Goal: Information Seeking & Learning: Learn about a topic

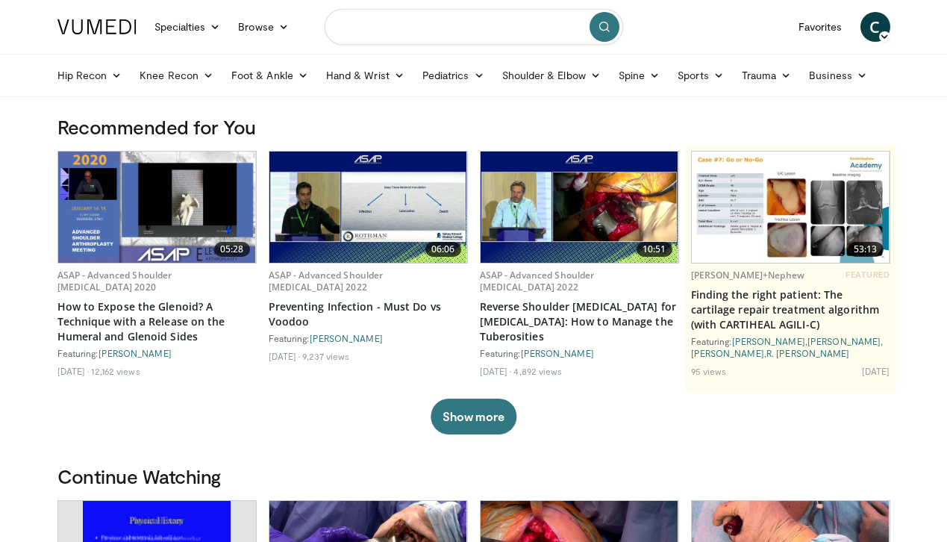
click at [482, 35] on input "Search topics, interventions" at bounding box center [474, 27] width 298 height 36
type input "**********"
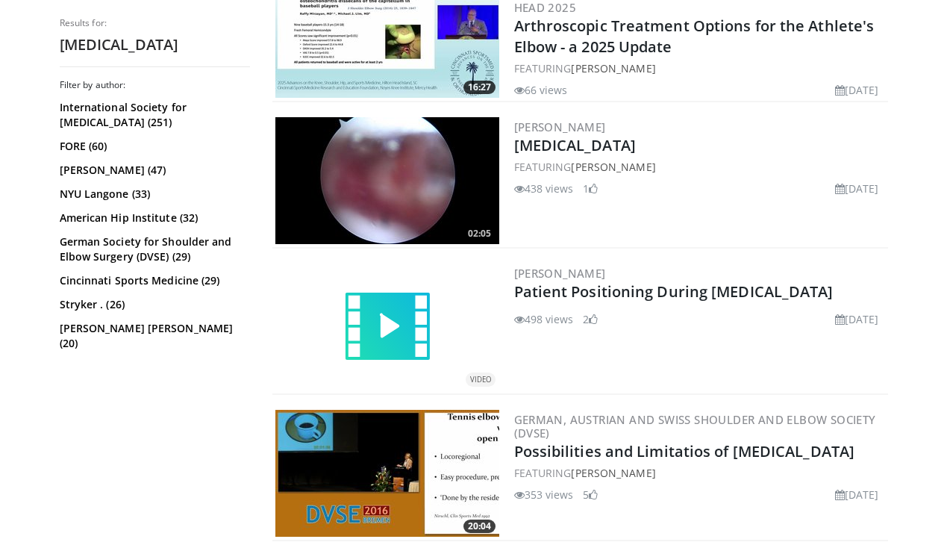
scroll to position [1076, 0]
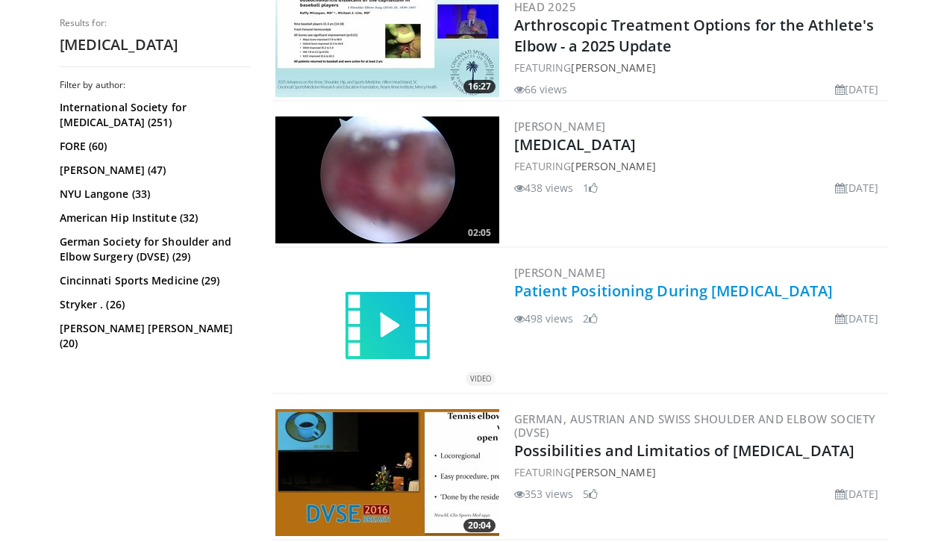
click at [572, 290] on link "Patient Positioning During Elbow Arthroscopy" at bounding box center [673, 291] width 319 height 20
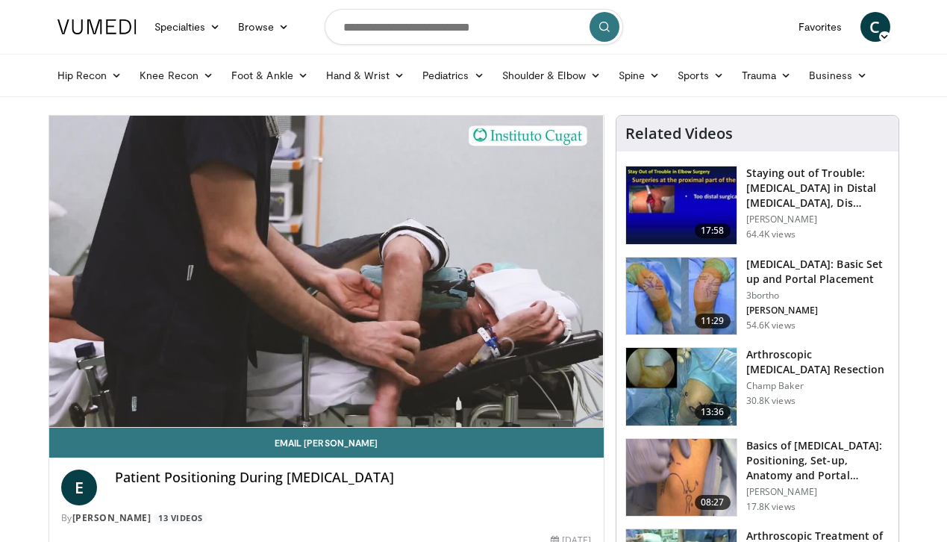
click at [801, 283] on h3 "[MEDICAL_DATA]: Basic Set up and Portal Placement" at bounding box center [817, 272] width 143 height 30
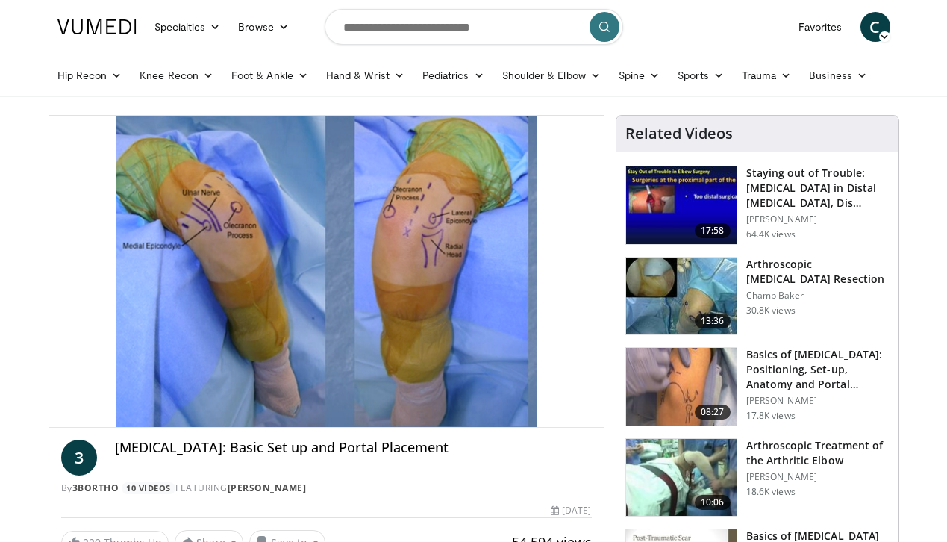
scroll to position [40, 0]
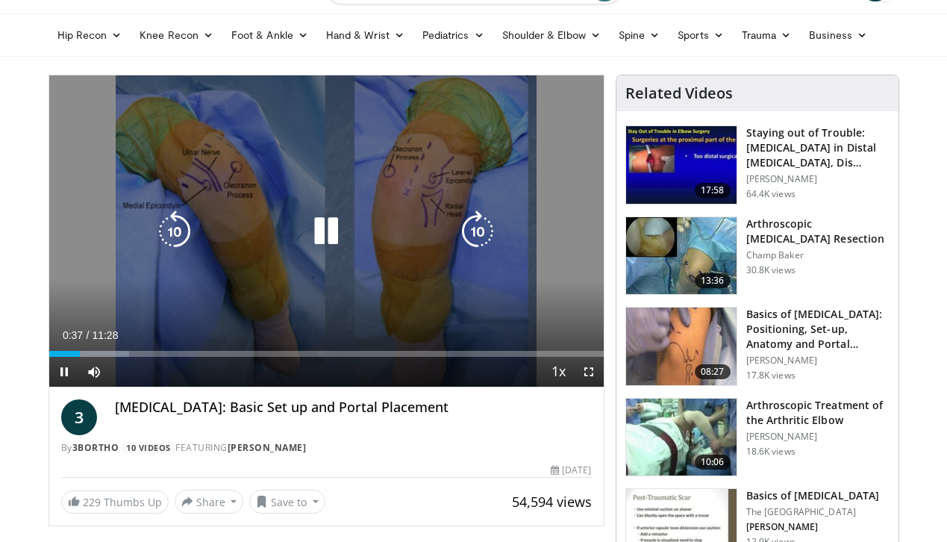
click at [466, 247] on icon "Video Player" at bounding box center [478, 231] width 42 height 42
click at [469, 247] on icon "Video Player" at bounding box center [478, 231] width 42 height 42
click at [478, 251] on icon "Video Player" at bounding box center [478, 231] width 42 height 42
click at [479, 251] on icon "Video Player" at bounding box center [478, 231] width 42 height 42
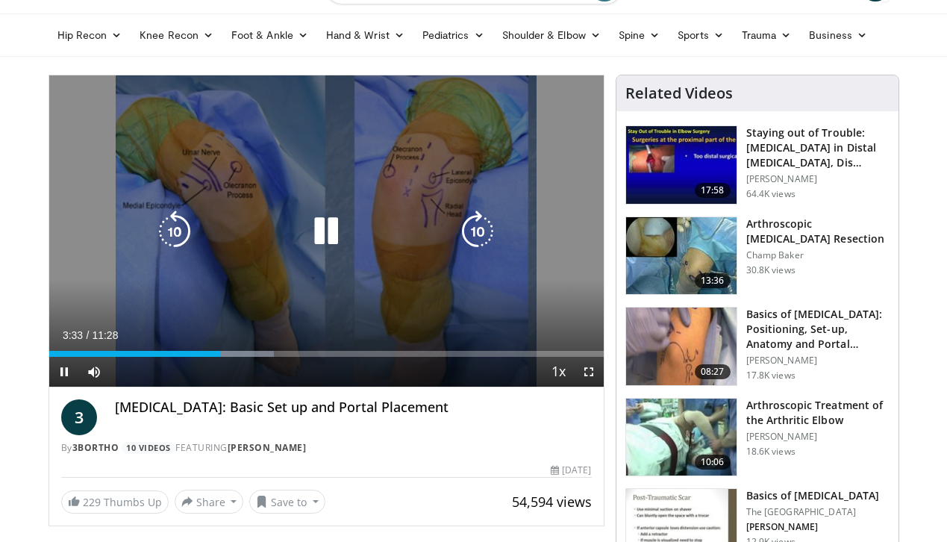
click at [319, 250] on icon "Video Player" at bounding box center [326, 231] width 42 height 42
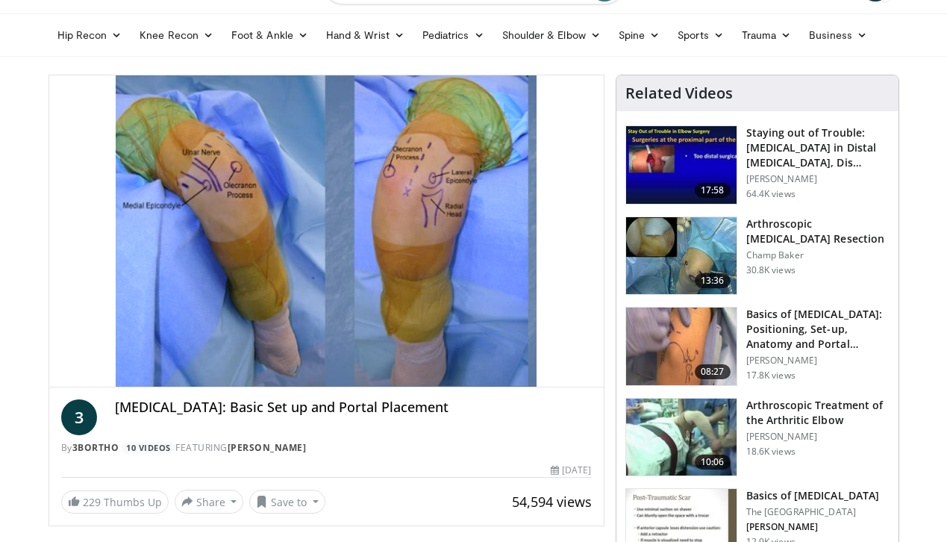
scroll to position [68, 0]
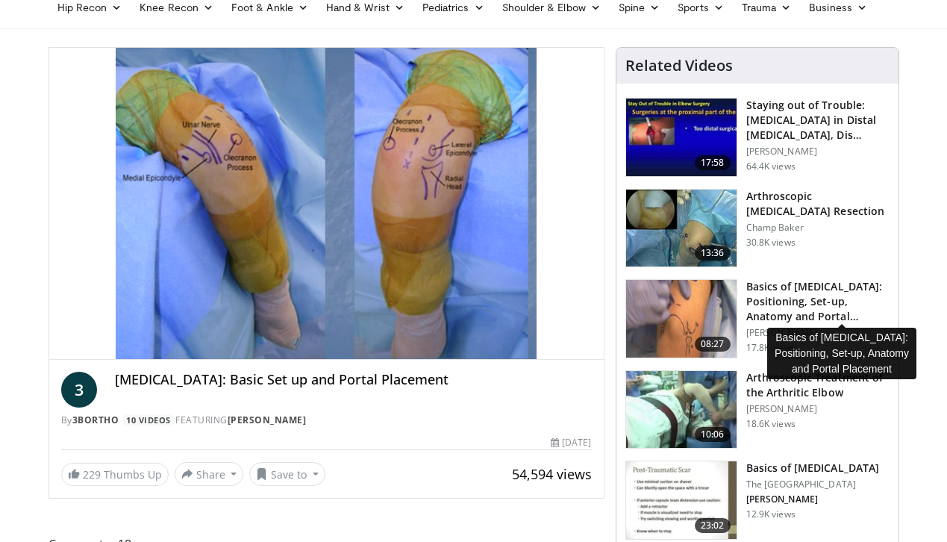
click at [870, 301] on h3 "Basics of [MEDICAL_DATA]: Positioning, Set-up, Anatomy and Portal…" at bounding box center [817, 301] width 143 height 45
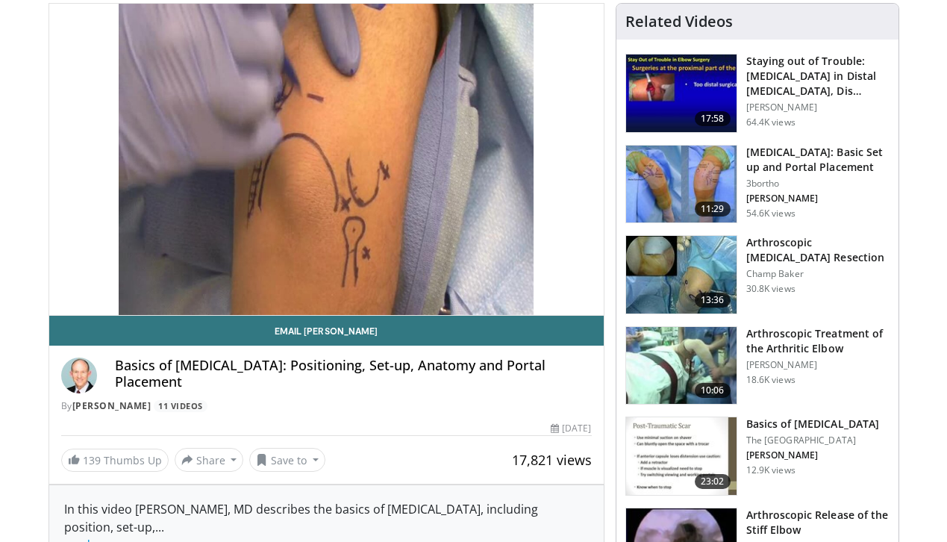
scroll to position [113, 0]
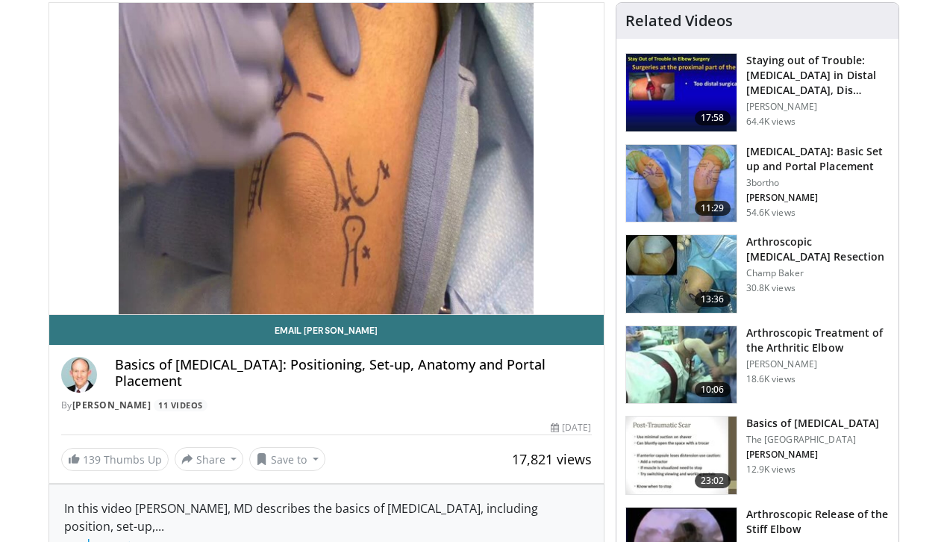
click at [815, 160] on h3 "Elbow Arthroscopy: Basic Set up and Portal Placement" at bounding box center [817, 159] width 143 height 30
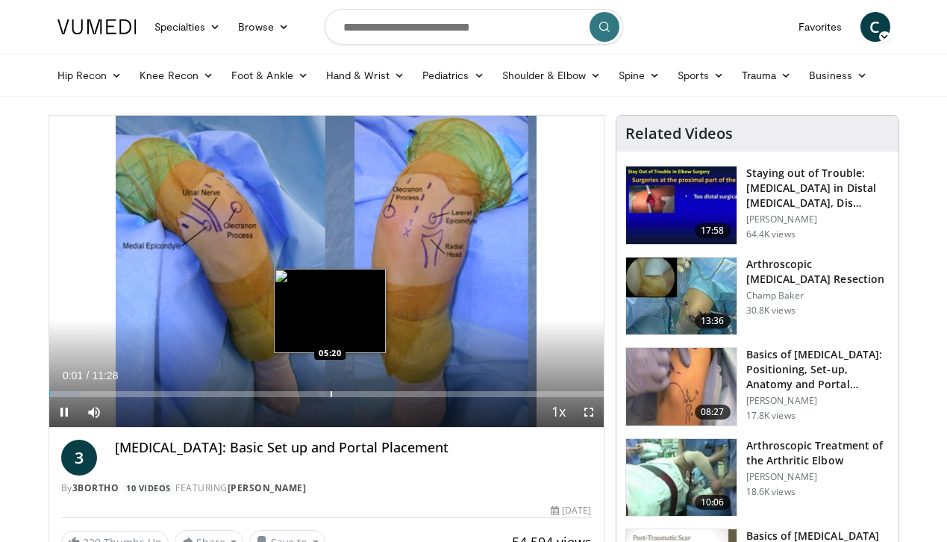
click at [331, 397] on div "Progress Bar" at bounding box center [331, 394] width 1 height 6
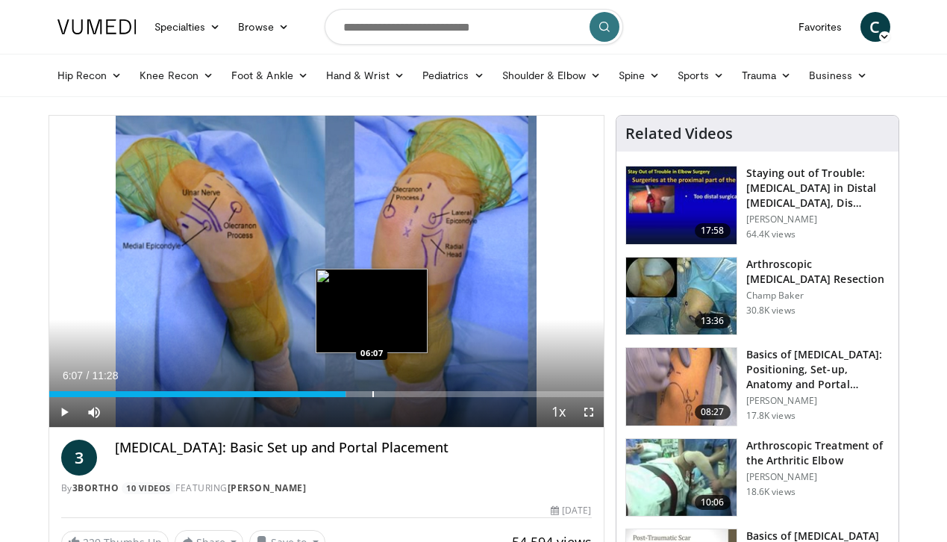
click at [334, 397] on div "Loaded : 53.66% 05:20 06:07" at bounding box center [326, 390] width 554 height 14
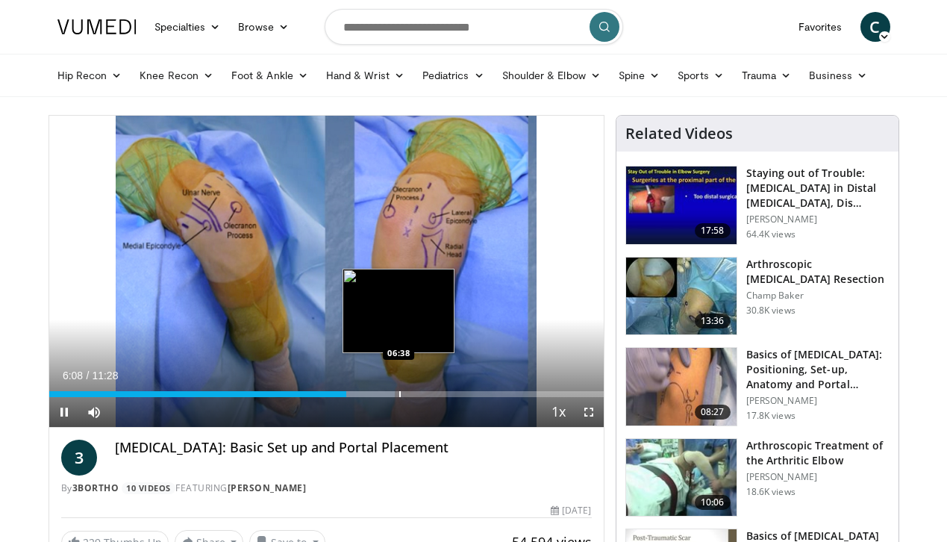
click at [399, 397] on div "Progress Bar" at bounding box center [399, 394] width 1 height 6
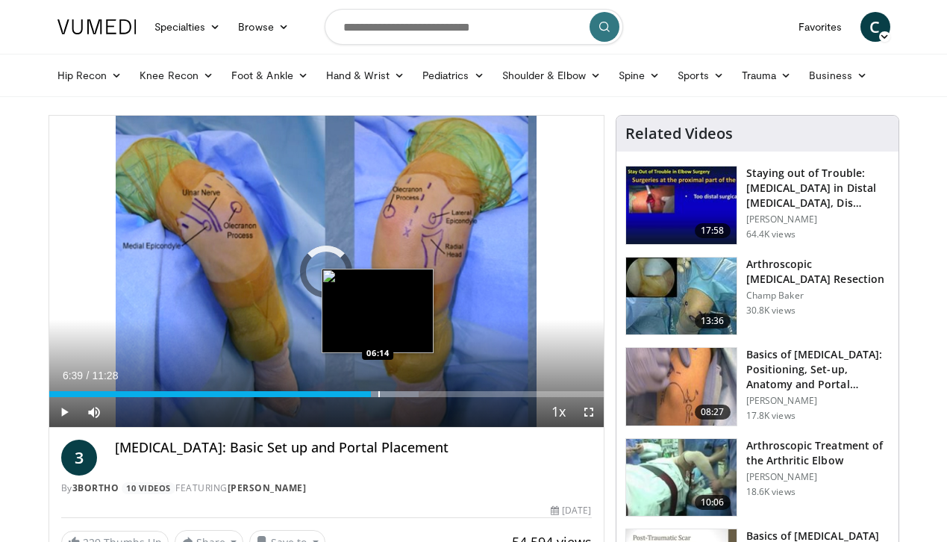
click at [378, 397] on div "Progress Bar" at bounding box center [378, 394] width 1 height 6
click at [369, 397] on div "Progress Bar" at bounding box center [369, 394] width 1 height 6
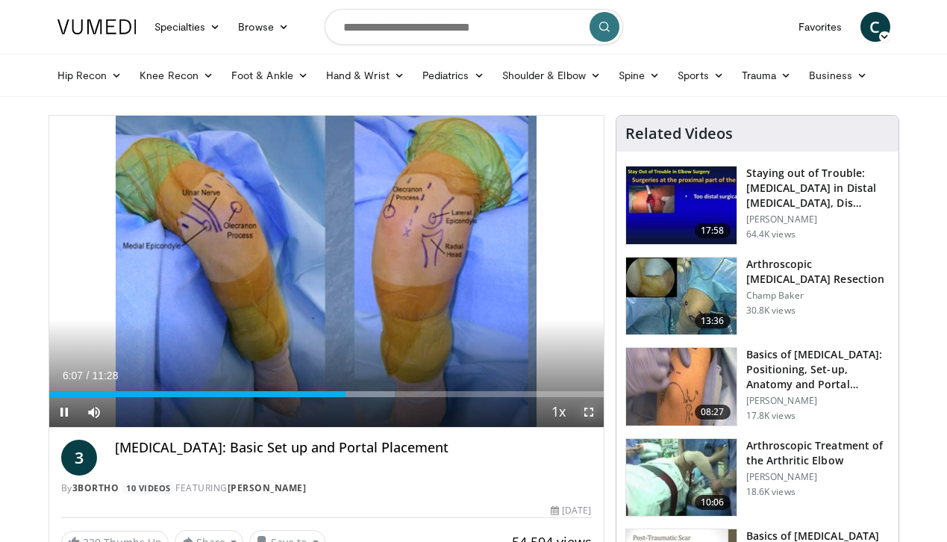
click at [603, 427] on span "Video Player" at bounding box center [589, 412] width 30 height 30
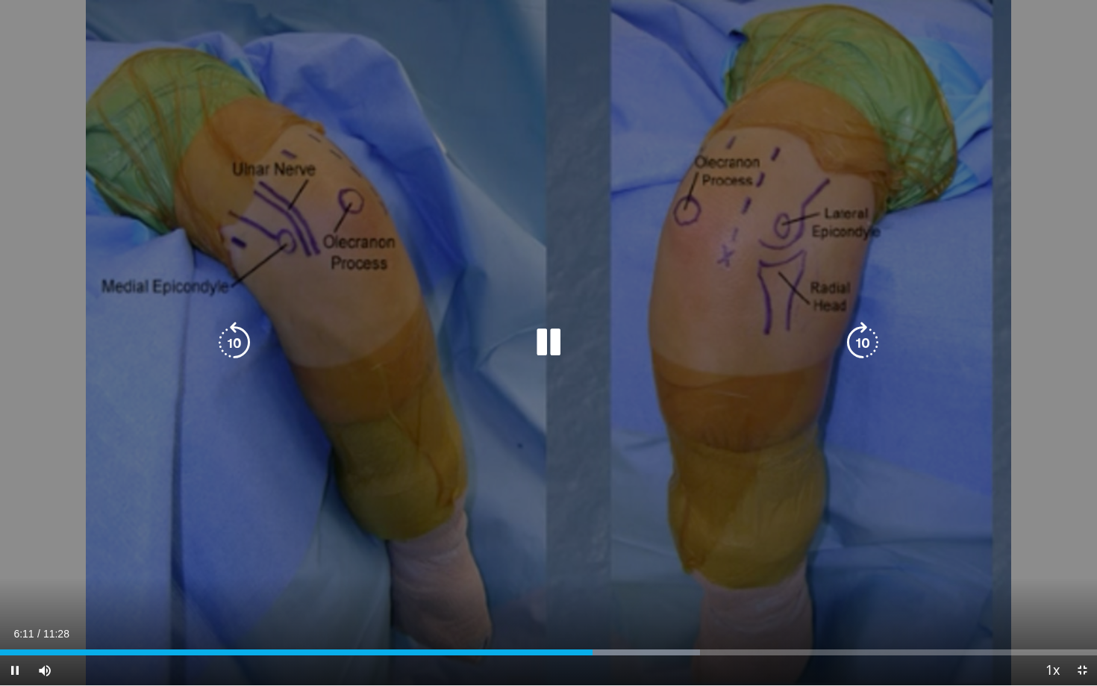
click at [226, 343] on icon "Video Player" at bounding box center [234, 343] width 42 height 42
click at [232, 340] on icon "Video Player" at bounding box center [234, 343] width 42 height 42
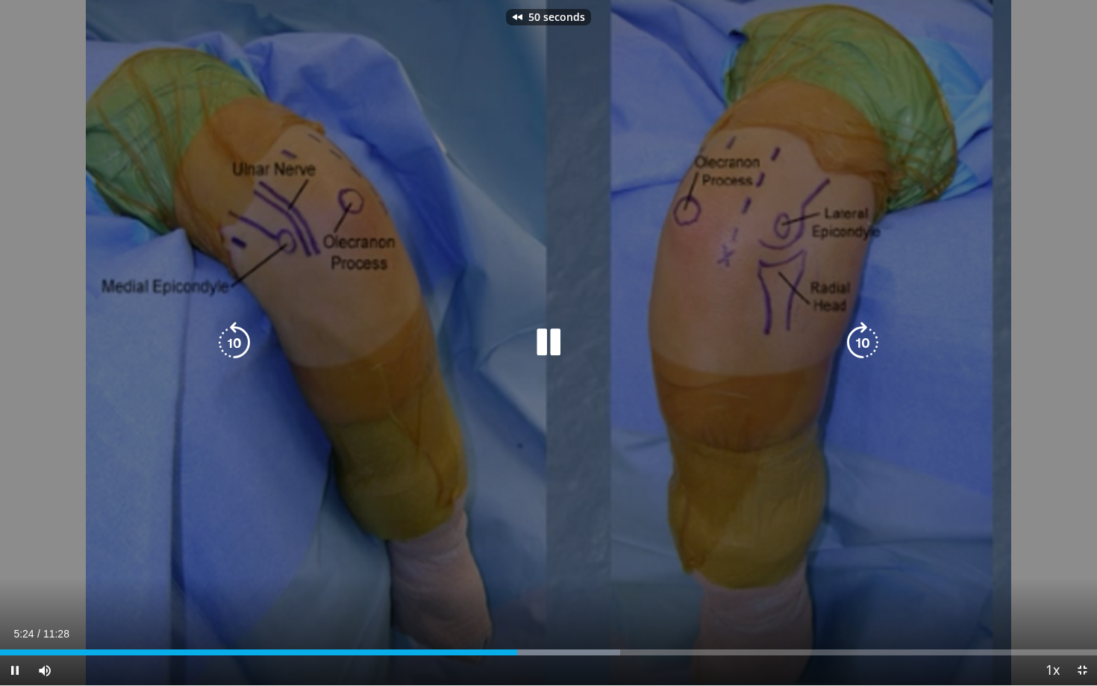
click at [232, 340] on icon "Video Player" at bounding box center [234, 343] width 42 height 42
click at [236, 344] on icon "Video Player" at bounding box center [234, 343] width 42 height 42
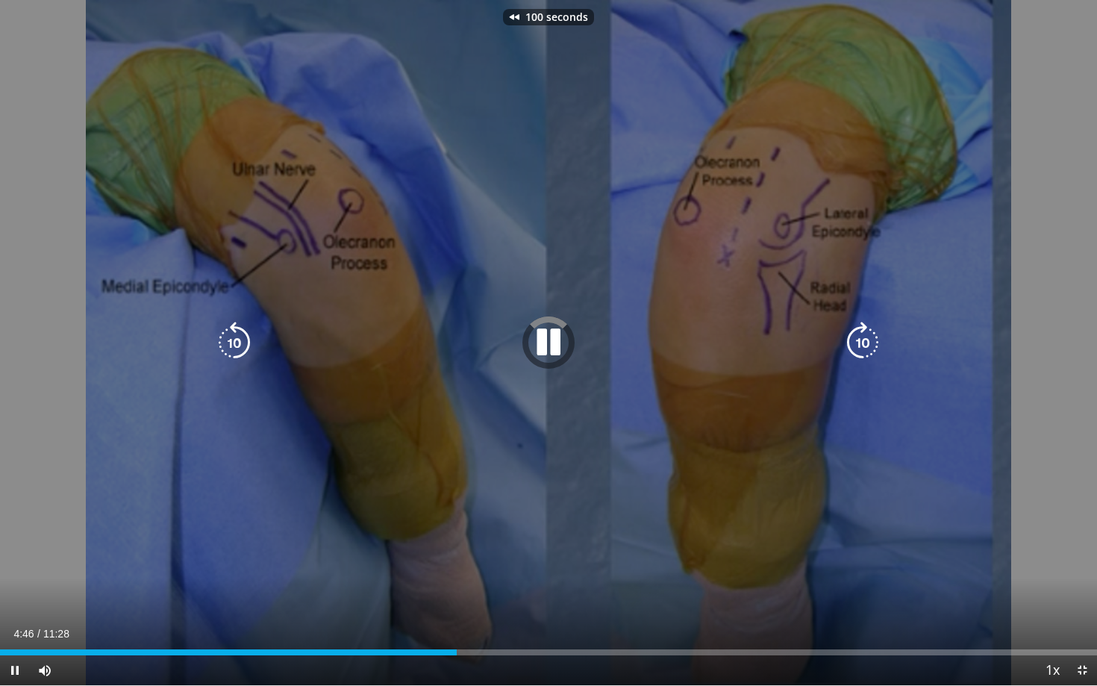
click at [236, 344] on icon "Video Player" at bounding box center [234, 343] width 42 height 42
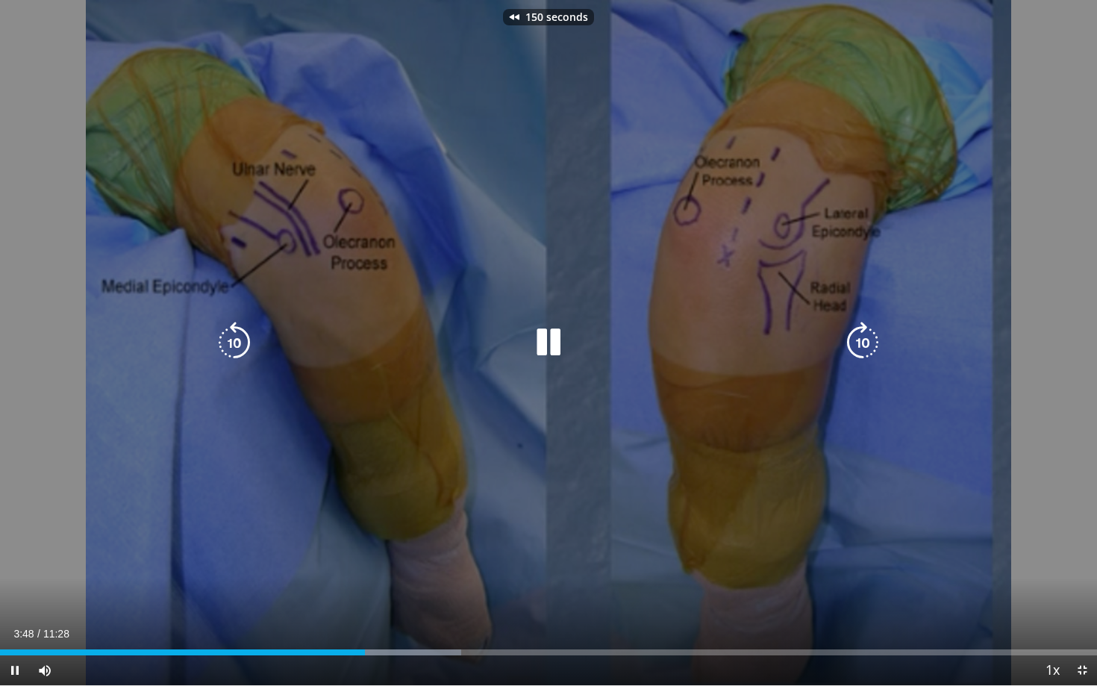
click at [236, 344] on icon "Video Player" at bounding box center [234, 343] width 42 height 42
click at [395, 541] on div "Loaded : 42.06% 04:07 04:06" at bounding box center [548, 648] width 1097 height 14
click at [555, 347] on icon "Video Player" at bounding box center [549, 343] width 42 height 42
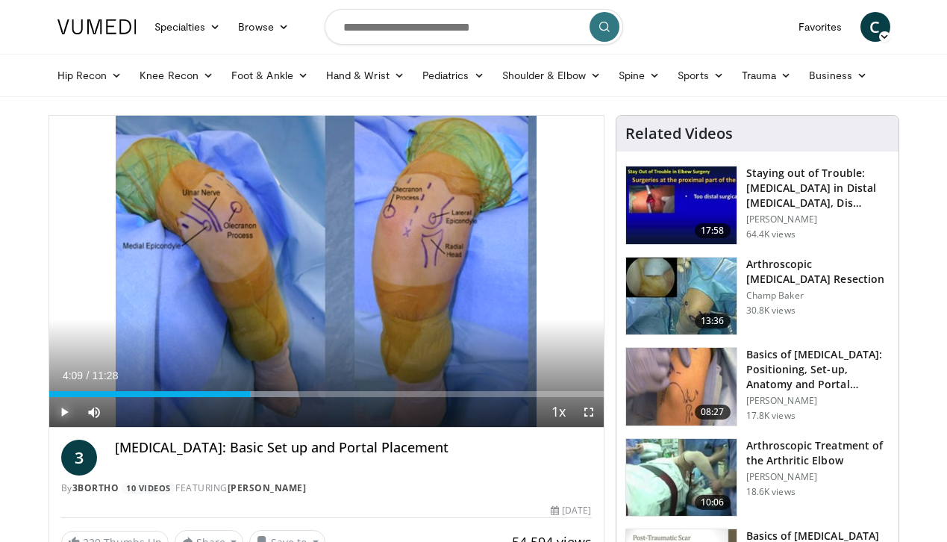
click at [49, 427] on span "Video Player" at bounding box center [64, 412] width 30 height 30
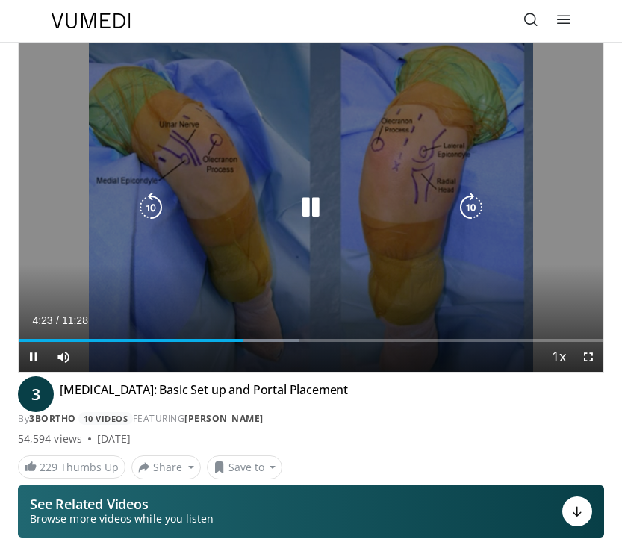
click at [313, 210] on icon "Video Player" at bounding box center [310, 208] width 30 height 30
click at [309, 209] on icon "Video Player" at bounding box center [310, 208] width 30 height 30
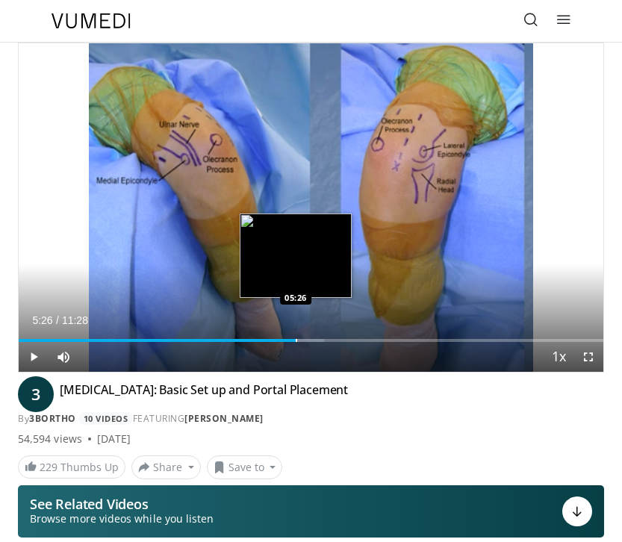
click at [295, 338] on div "Loaded : 52.21% 05:26 05:26" at bounding box center [311, 335] width 584 height 14
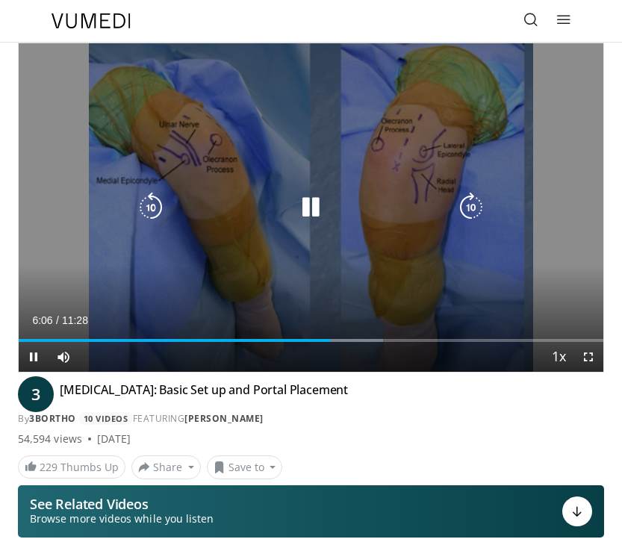
click at [314, 204] on icon "Video Player" at bounding box center [310, 208] width 30 height 30
click at [310, 204] on icon "Video Player" at bounding box center [310, 208] width 30 height 30
click at [312, 209] on icon "Video Player" at bounding box center [310, 208] width 30 height 30
click at [307, 209] on icon "Video Player" at bounding box center [310, 208] width 30 height 30
click at [307, 204] on icon "Video Player" at bounding box center [310, 208] width 30 height 30
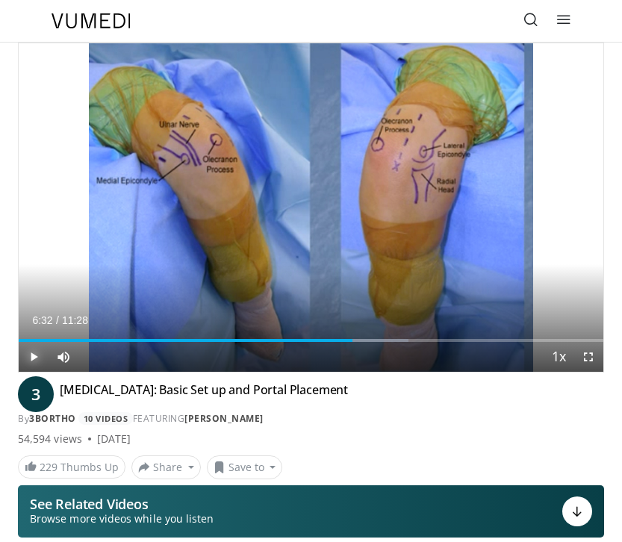
click at [35, 356] on span "Video Player" at bounding box center [34, 357] width 30 height 30
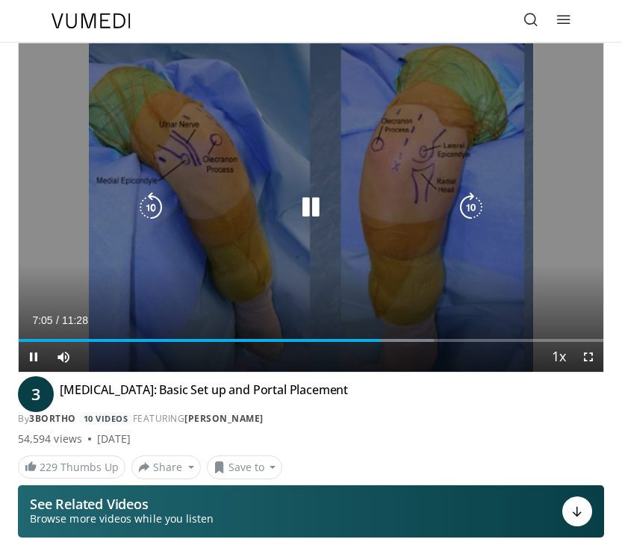
click at [308, 213] on icon "Video Player" at bounding box center [310, 208] width 30 height 30
click at [307, 206] on icon "Video Player" at bounding box center [310, 208] width 30 height 30
click at [312, 203] on icon "Video Player" at bounding box center [310, 208] width 30 height 30
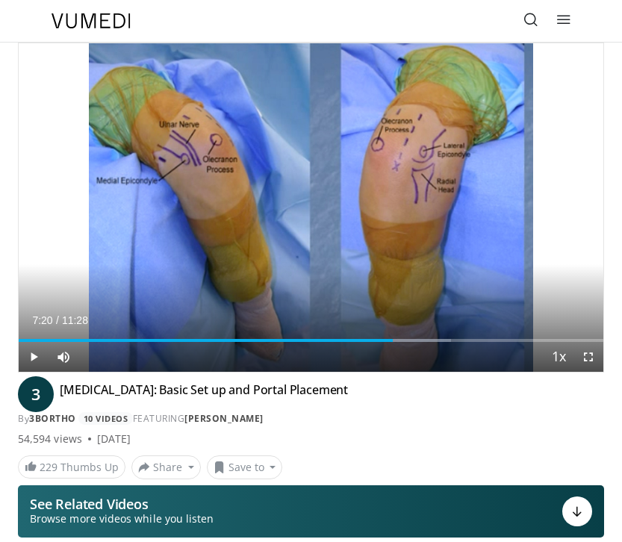
click at [309, 205] on div "160 seconds Tap to unmute" at bounding box center [311, 207] width 584 height 328
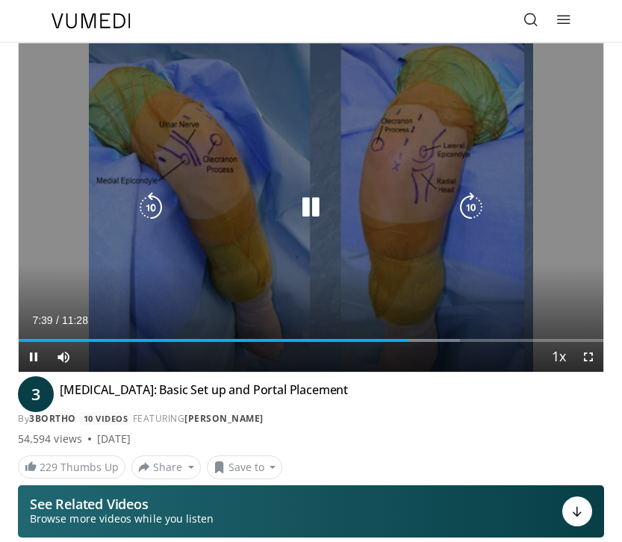
click at [317, 208] on icon "Video Player" at bounding box center [310, 208] width 30 height 30
click at [313, 210] on icon "Video Player" at bounding box center [310, 208] width 30 height 30
click at [308, 216] on icon "Video Player" at bounding box center [310, 208] width 30 height 30
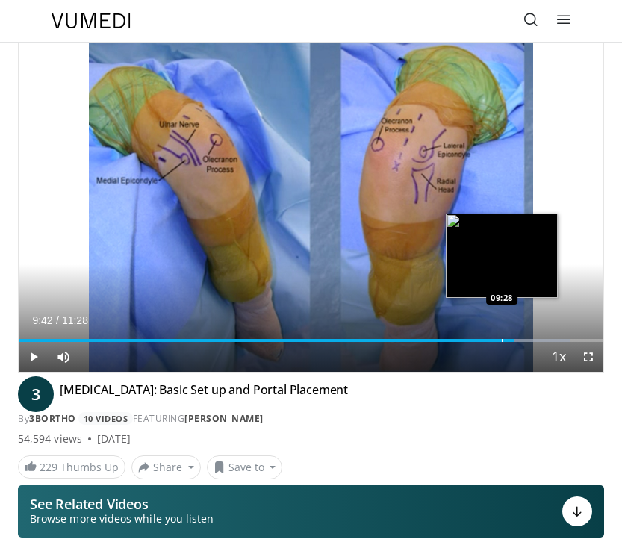
click at [501, 339] on div "Progress Bar" at bounding box center [501, 340] width 1 height 3
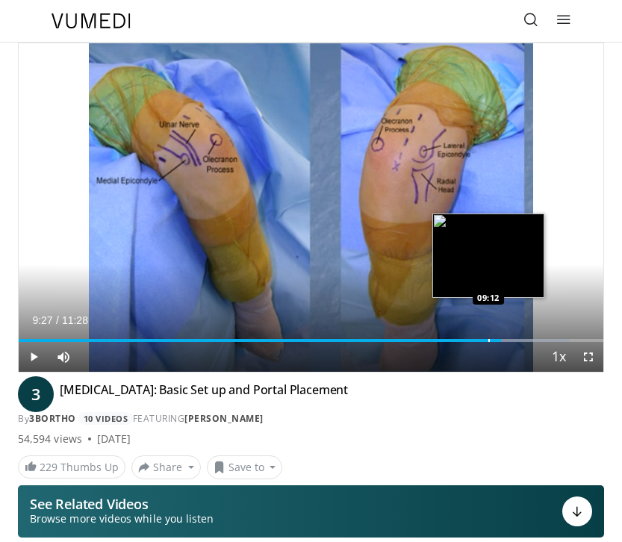
click at [488, 337] on div "Loaded : 94.28% 09:27 09:12" at bounding box center [311, 335] width 584 height 14
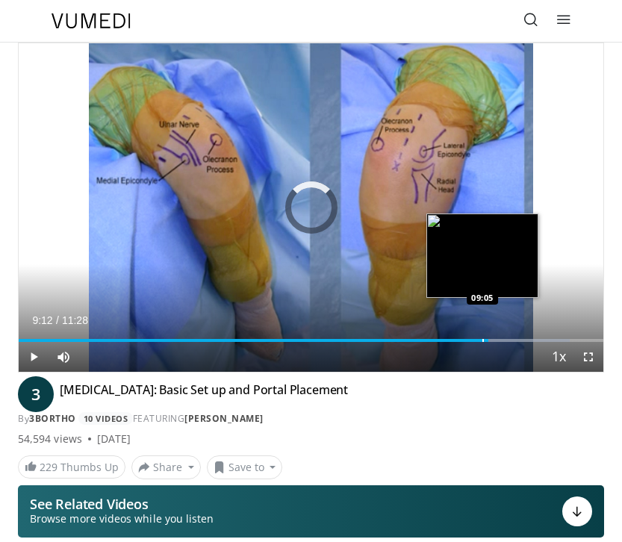
click at [481, 338] on div "Loaded : 94.28% 09:12 09:05" at bounding box center [311, 335] width 584 height 14
click at [477, 339] on div "09:05" at bounding box center [250, 340] width 463 height 3
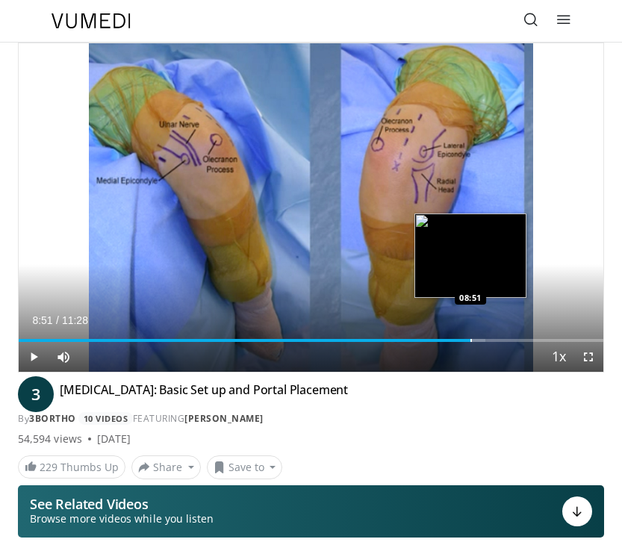
click at [470, 340] on div "Progress Bar" at bounding box center [470, 340] width 1 height 3
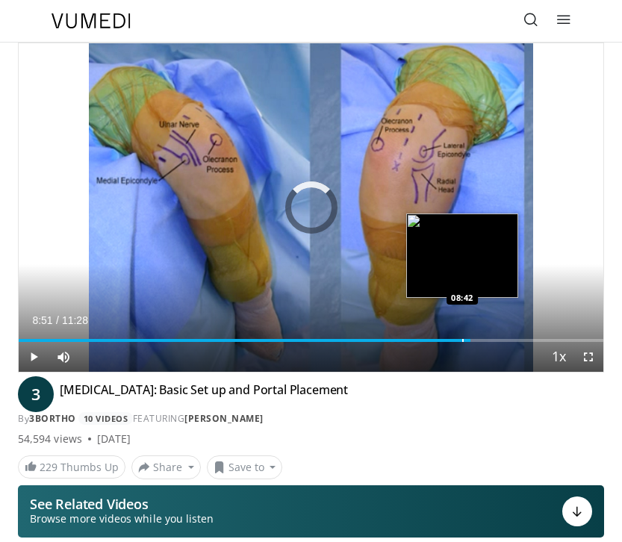
click at [462, 339] on div "Progress Bar" at bounding box center [462, 340] width 1 height 3
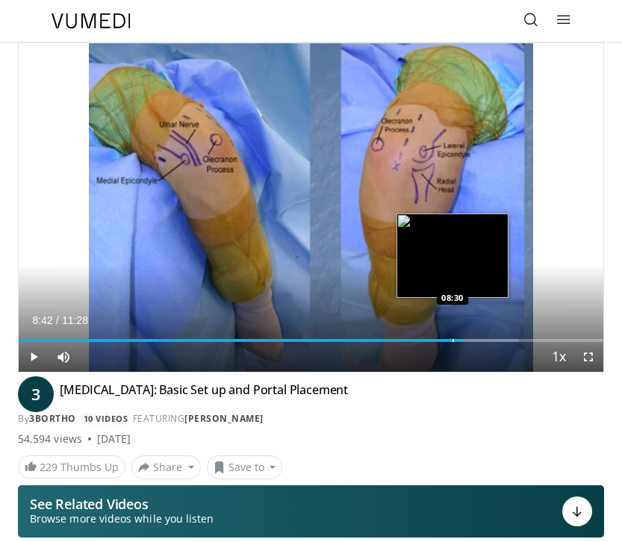
click at [452, 340] on div "Progress Bar" at bounding box center [452, 340] width 1 height 3
click at [457, 340] on div "Progress Bar" at bounding box center [457, 340] width 1 height 3
